Goal: Find specific page/section: Find specific page/section

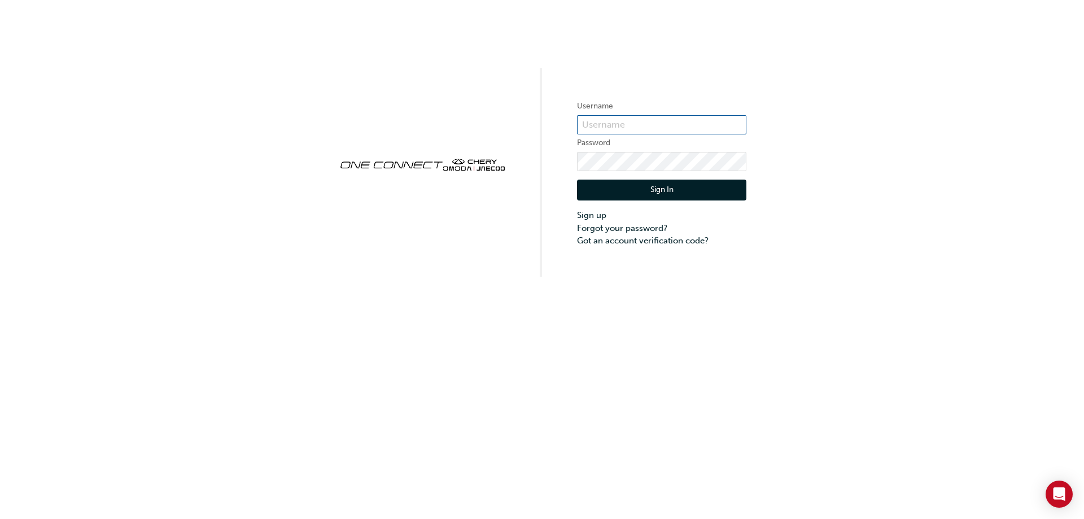
type input "CHAU1009"
click at [735, 183] on button "Sign In" at bounding box center [661, 189] width 169 height 21
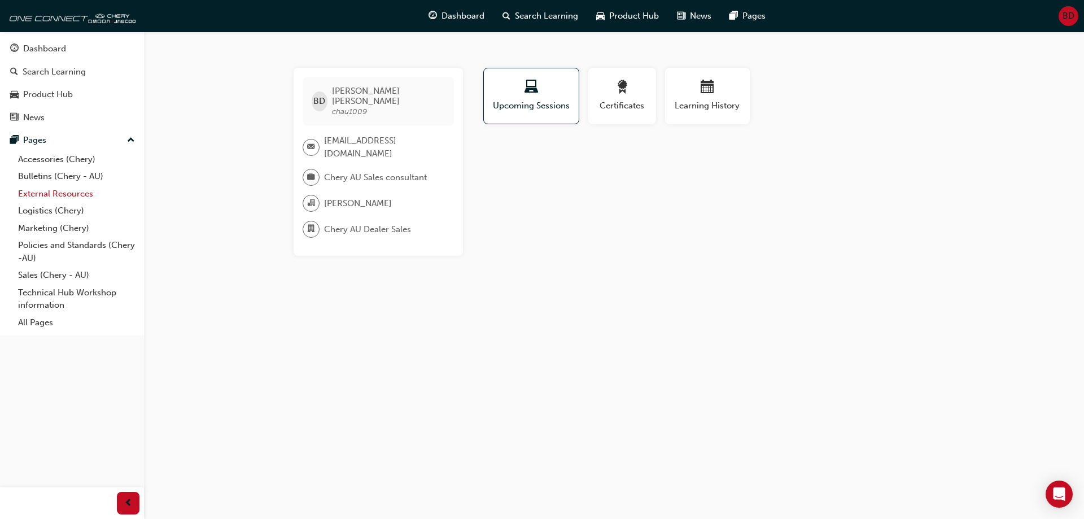
click at [64, 195] on link "External Resources" at bounding box center [77, 193] width 126 height 17
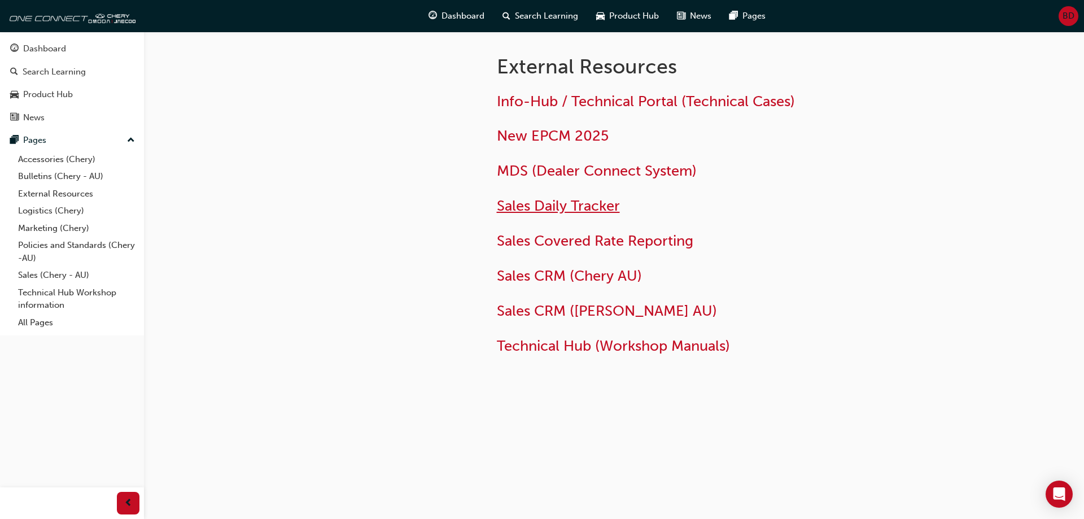
click at [568, 207] on span "Sales Daily Tracker" at bounding box center [558, 205] width 123 height 17
